Goal: Transaction & Acquisition: Download file/media

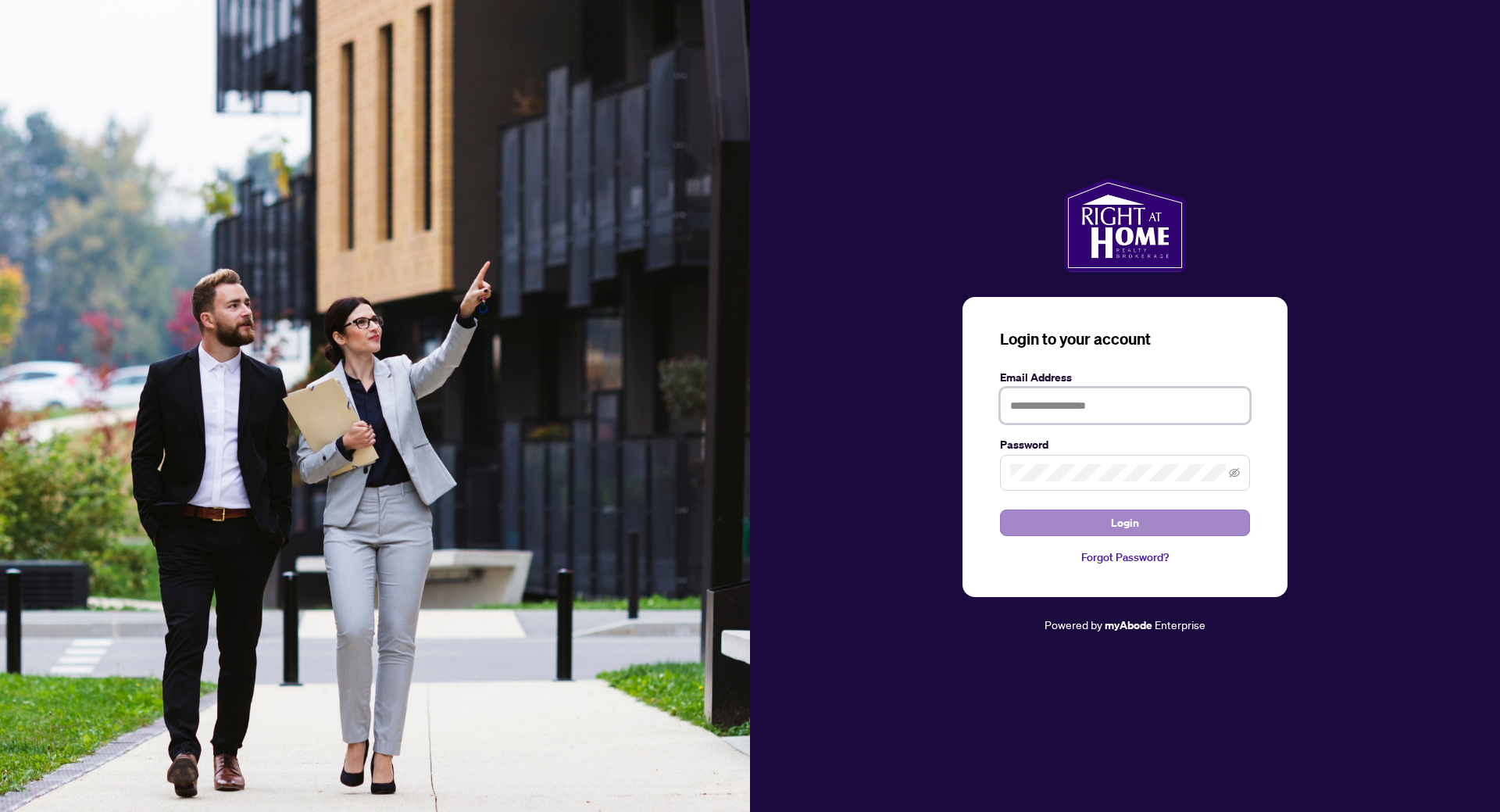
type input "**********"
click at [1126, 514] on span "Login" at bounding box center [1125, 522] width 28 height 25
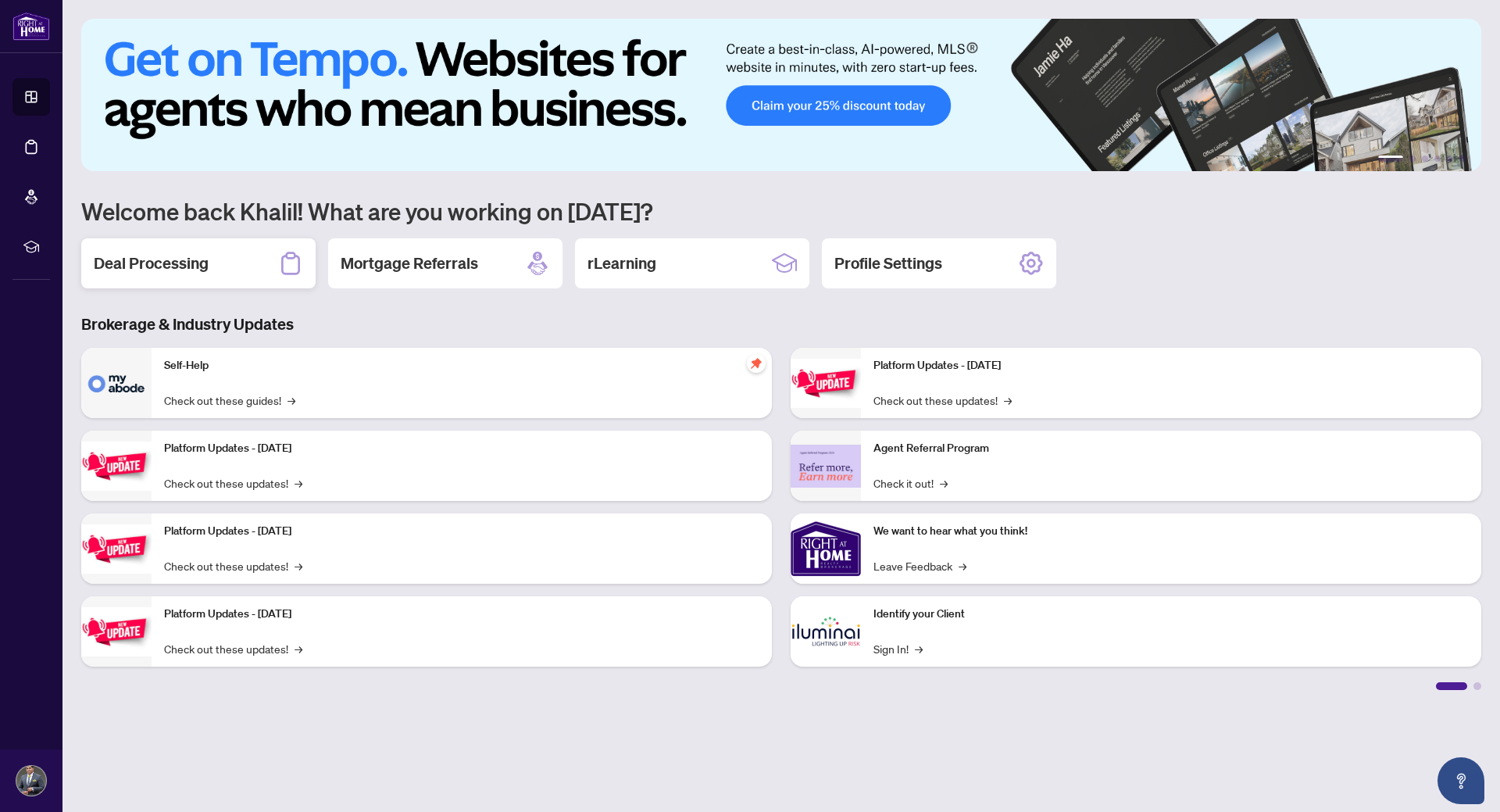
click at [171, 262] on h2 "Deal Processing" at bounding box center [151, 263] width 114 height 22
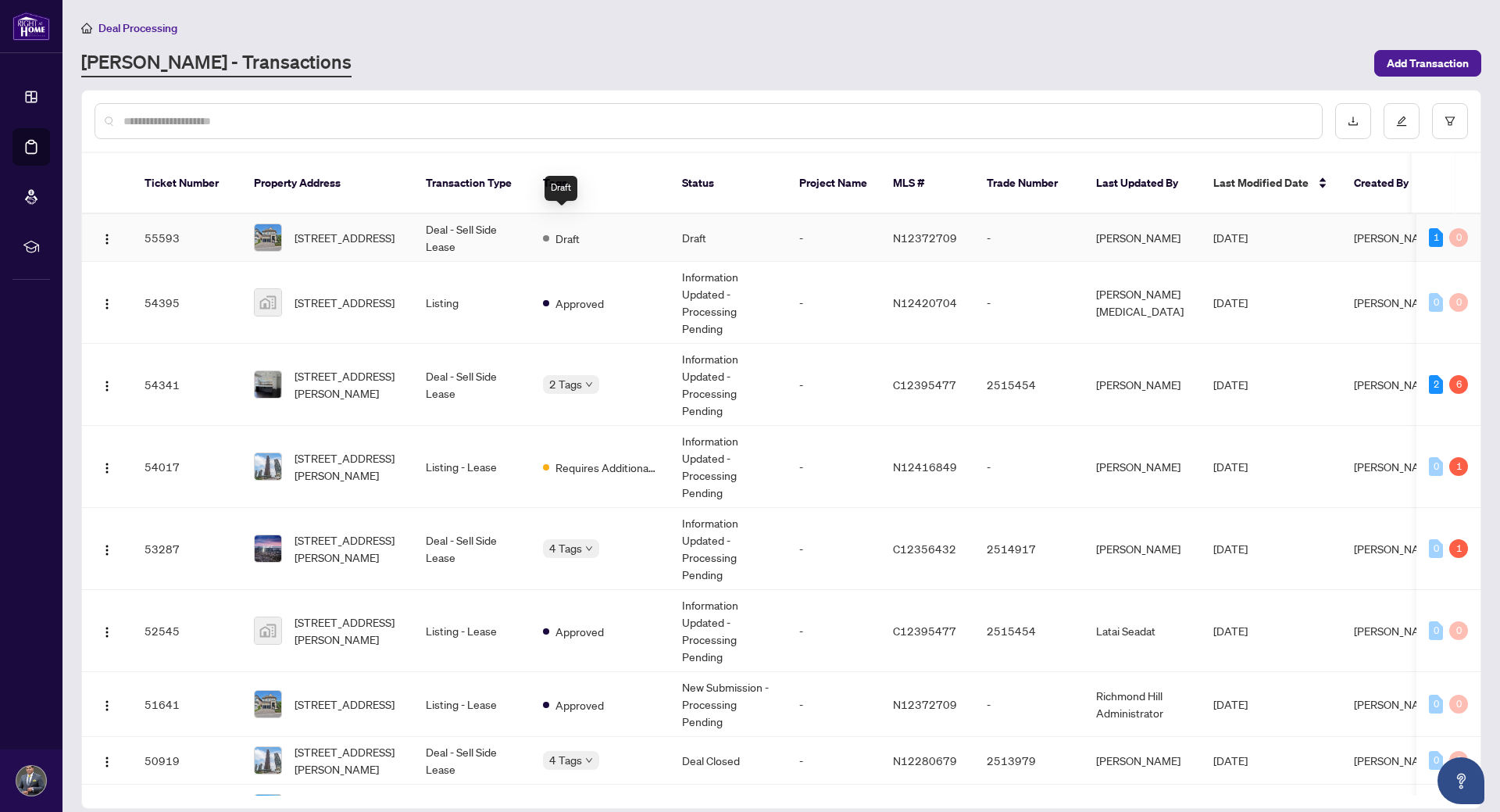
click at [557, 230] on span "Draft" at bounding box center [568, 238] width 24 height 17
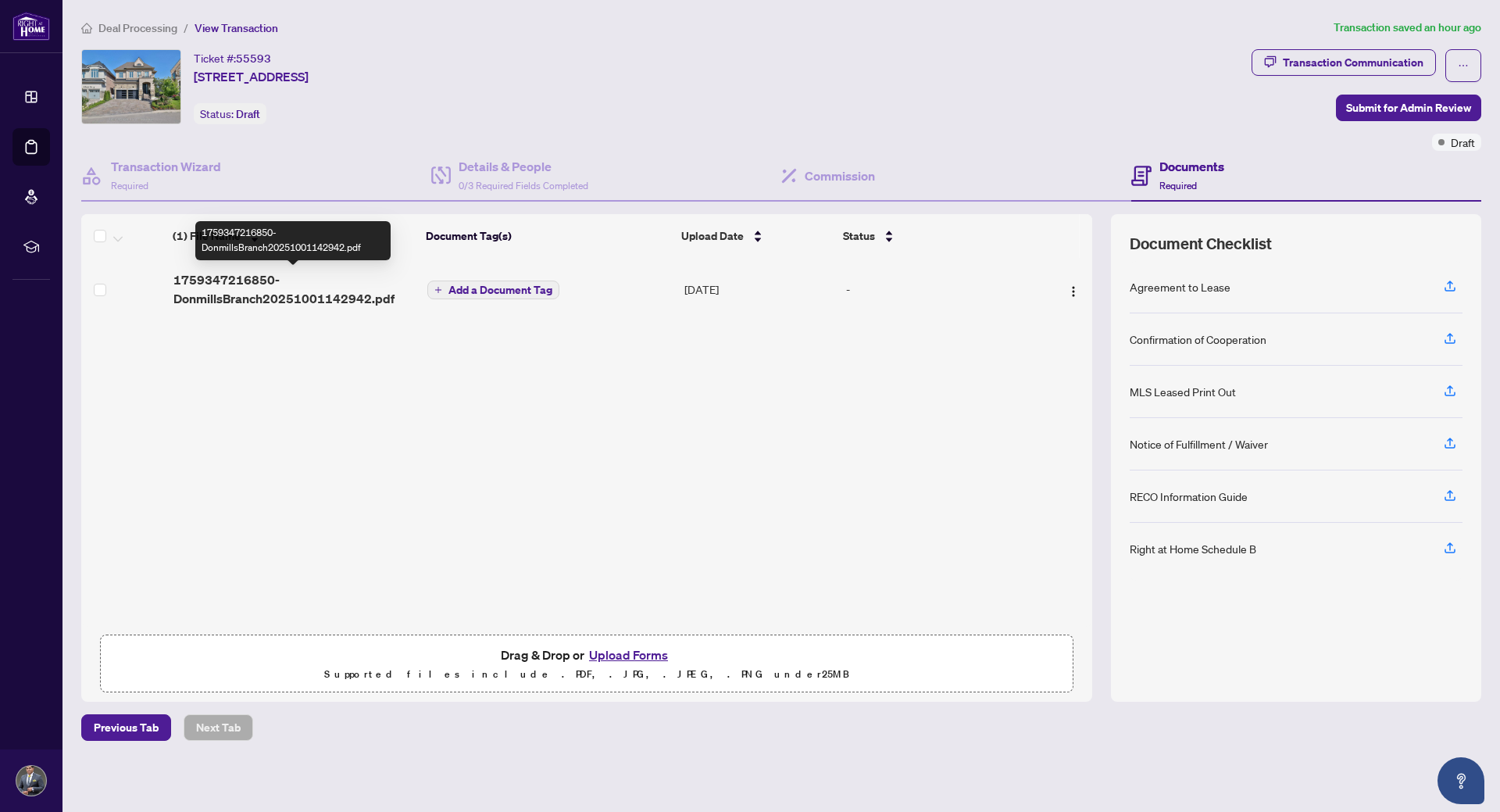
click at [304, 290] on span "1759347216850-DonmillsBranch20251001142942.pdf" at bounding box center [294, 289] width 242 height 37
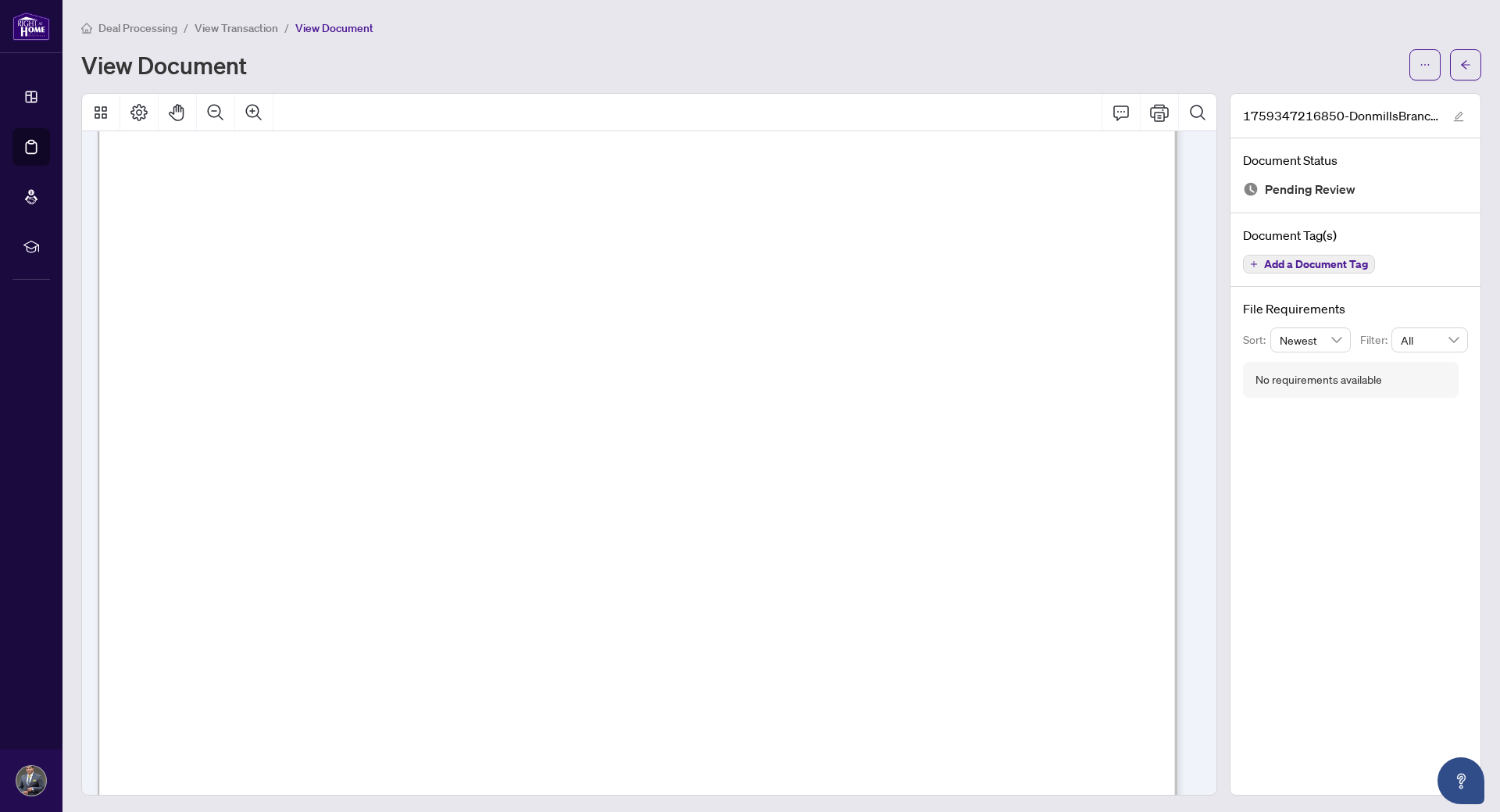
scroll to position [234, 0]
click at [1410, 66] on button "button" at bounding box center [1426, 65] width 32 height 32
click at [1353, 100] on span "Download" at bounding box center [1358, 99] width 119 height 17
